Goal: Transaction & Acquisition: Purchase product/service

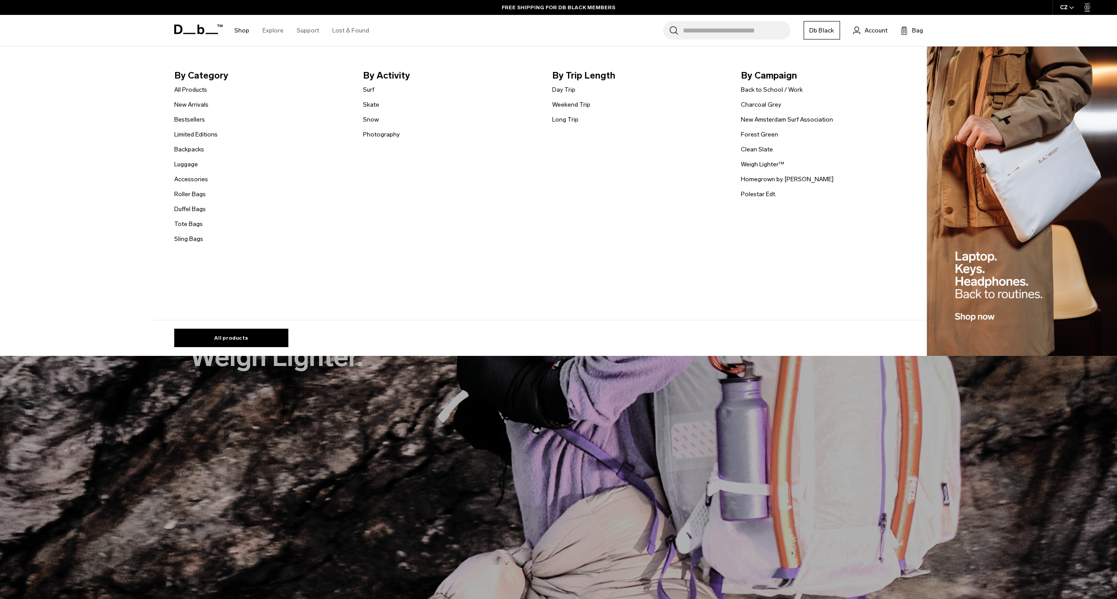
click at [193, 155] on ul "All Products New Arrivals Bestsellers Limited Editions Backpacks Luggage" at bounding box center [195, 164] width 43 height 160
click at [193, 153] on link "Backpacks" at bounding box center [189, 149] width 30 height 9
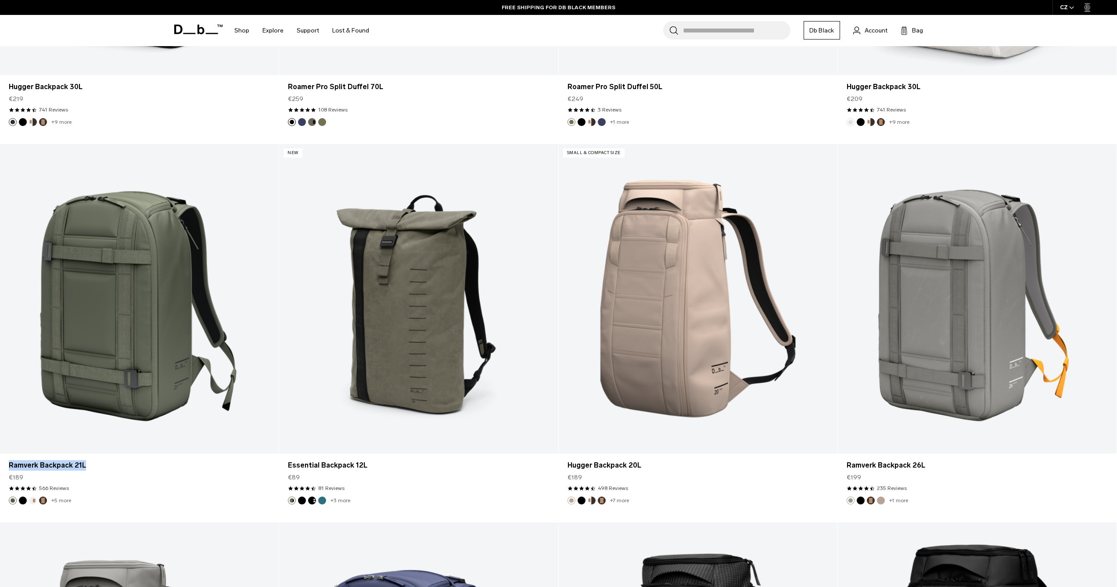
scroll to position [2358, 0]
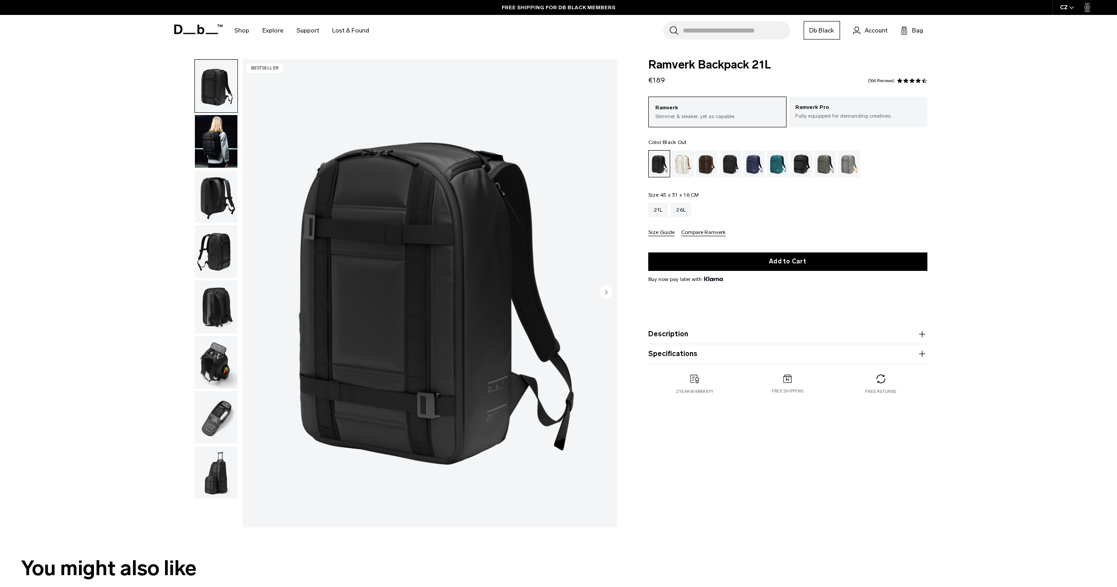
click at [665, 233] on button "Size Guide" at bounding box center [661, 233] width 26 height 7
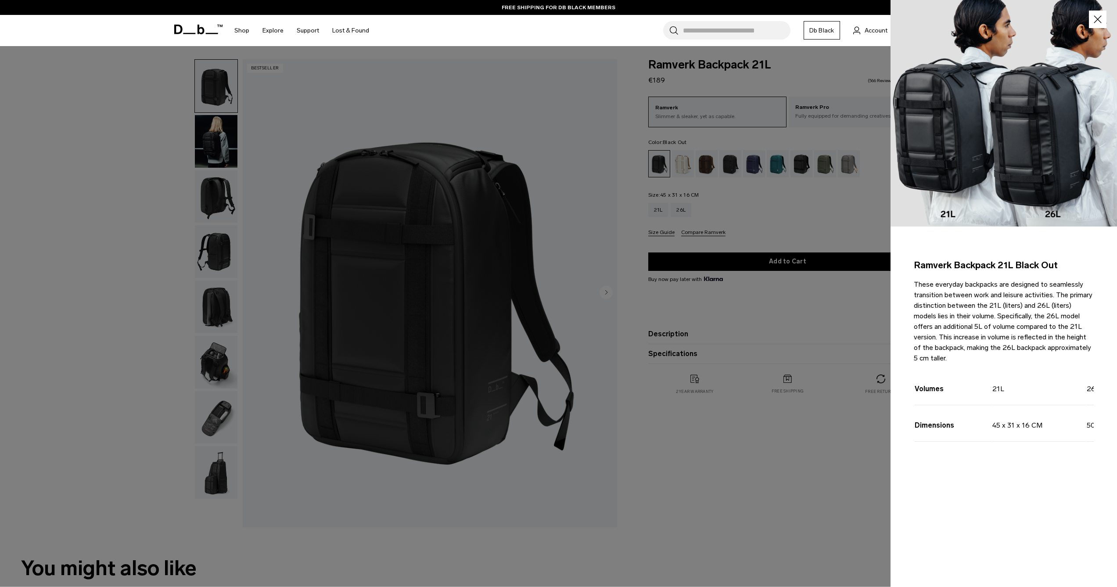
click at [665, 233] on div at bounding box center [558, 293] width 1117 height 587
